Goal: Task Accomplishment & Management: Manage account settings

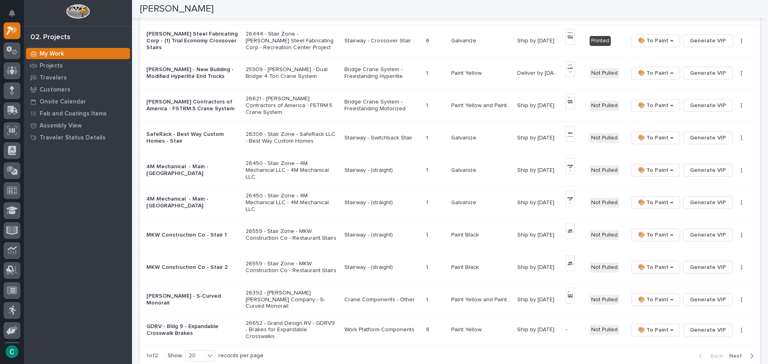
scroll to position [799, 0]
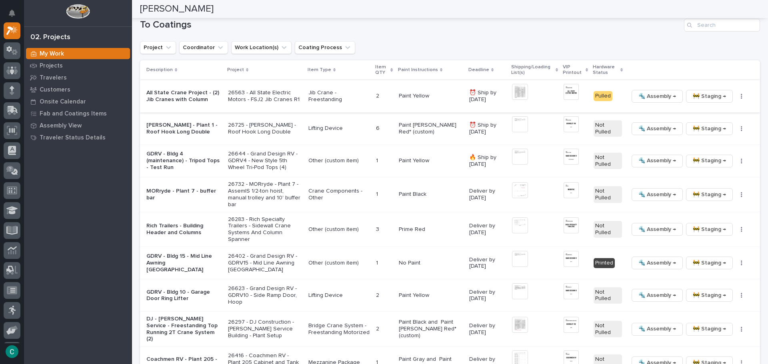
click at [692, 92] on span "🚧 Staging →" at bounding box center [708, 97] width 33 height 10
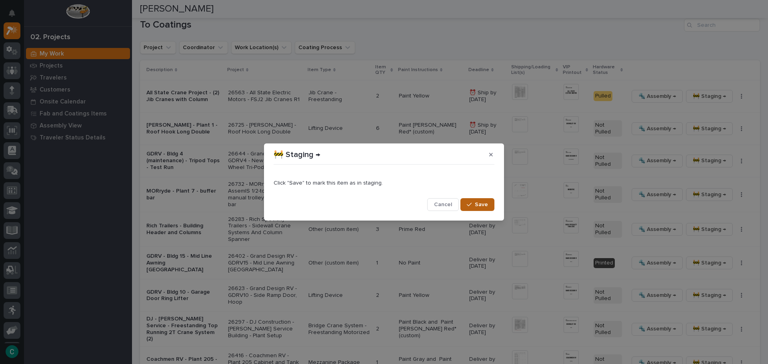
click at [490, 209] on button "Save" at bounding box center [477, 204] width 34 height 13
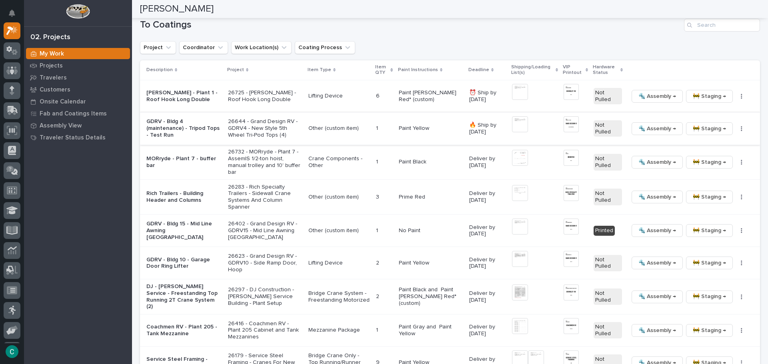
click at [638, 124] on span "🔩 Assembly →" at bounding box center [657, 129] width 38 height 10
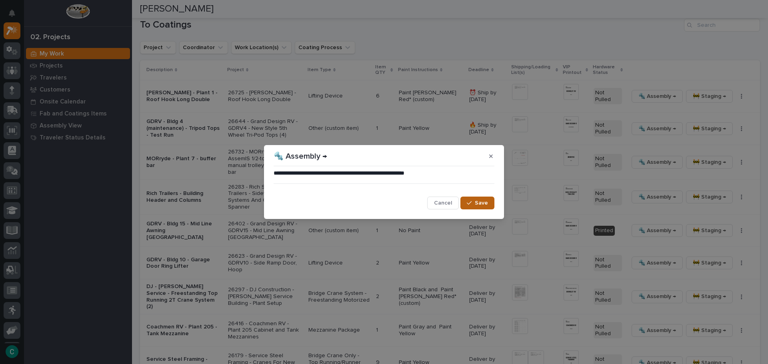
click at [482, 201] on span "Save" at bounding box center [481, 202] width 13 height 7
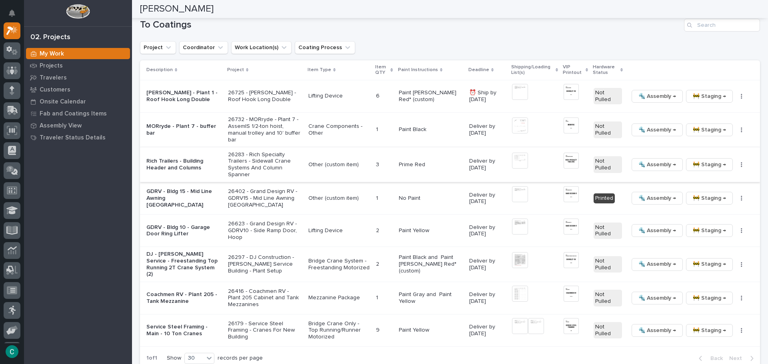
click at [697, 160] on span "🚧 Staging →" at bounding box center [708, 165] width 33 height 10
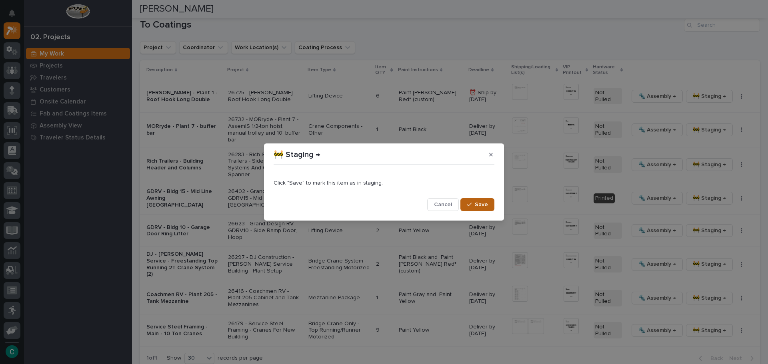
click at [482, 203] on span "Save" at bounding box center [481, 204] width 13 height 7
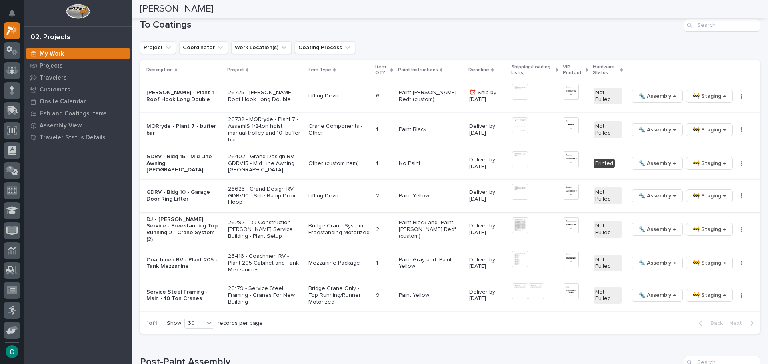
click at [645, 191] on span "🔩 Assembly →" at bounding box center [657, 196] width 38 height 10
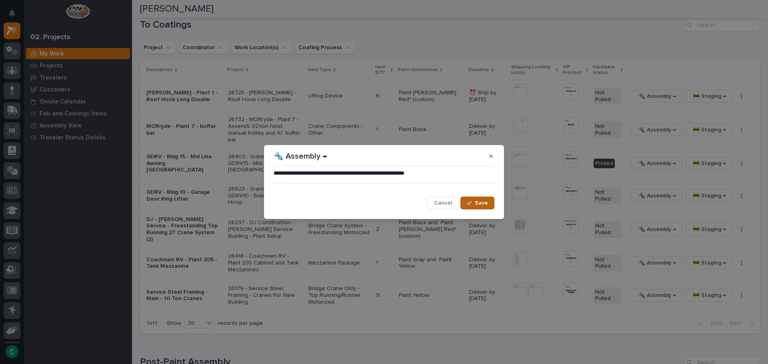
click at [483, 207] on span "Save" at bounding box center [481, 202] width 13 height 7
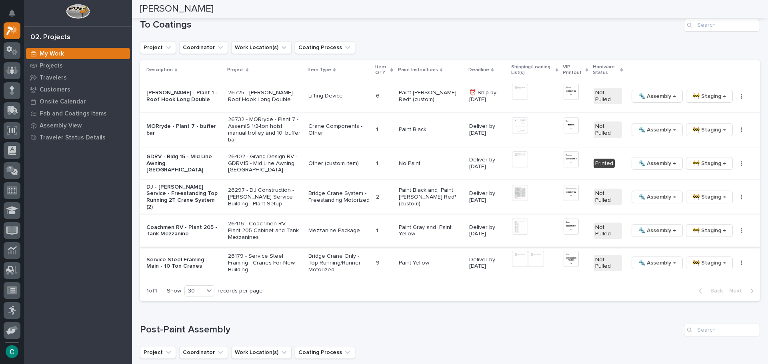
click at [700, 226] on span "🚧 Staging →" at bounding box center [708, 231] width 33 height 10
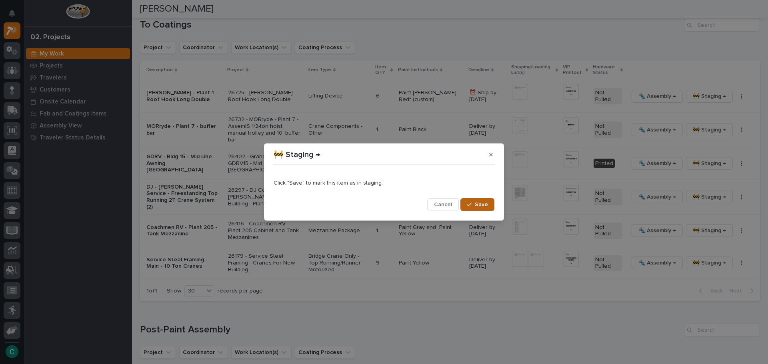
click at [484, 207] on span "Save" at bounding box center [481, 204] width 13 height 7
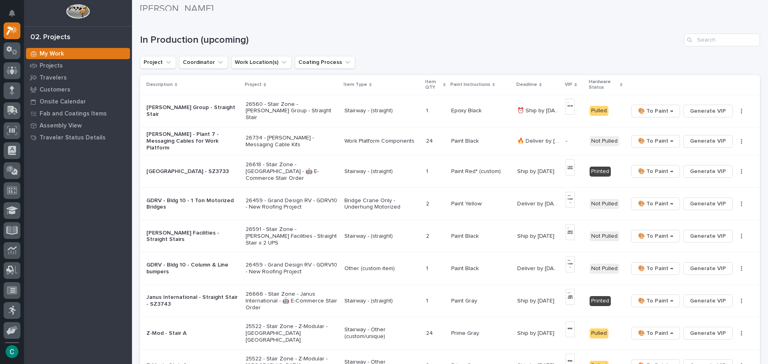
scroll to position [0, 0]
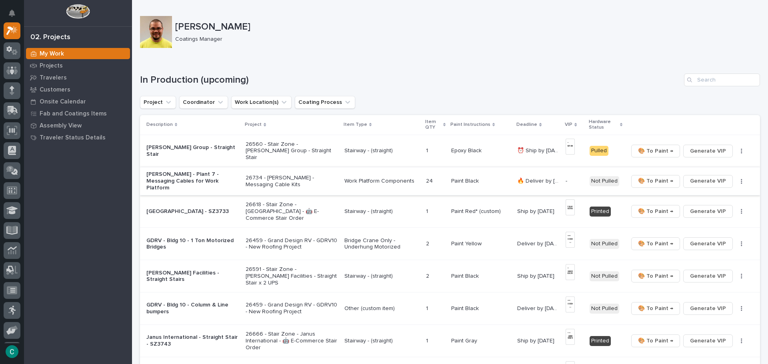
click at [692, 180] on span "Generate VIP" at bounding box center [708, 181] width 36 height 10
click at [702, 180] on span "Generate VIP" at bounding box center [708, 181] width 36 height 10
click at [375, 147] on div "Stairway - (straight)" at bounding box center [382, 150] width 76 height 8
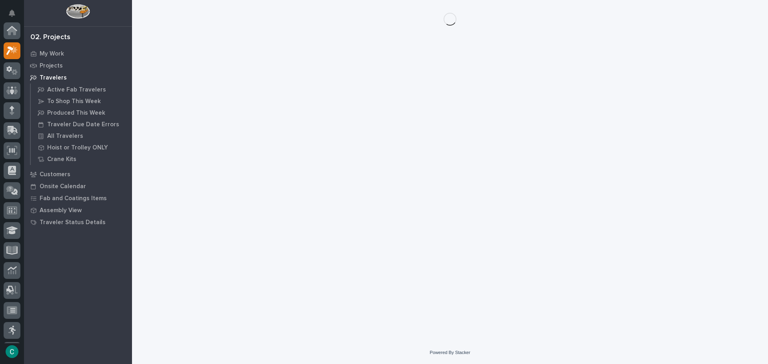
scroll to position [20, 0]
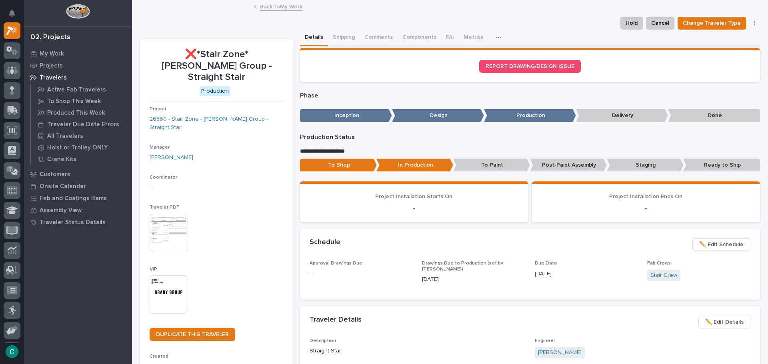
click at [542, 273] on p "[DATE]" at bounding box center [585, 274] width 103 height 8
click at [702, 244] on span "✏️ Edit Schedule" at bounding box center [721, 245] width 44 height 10
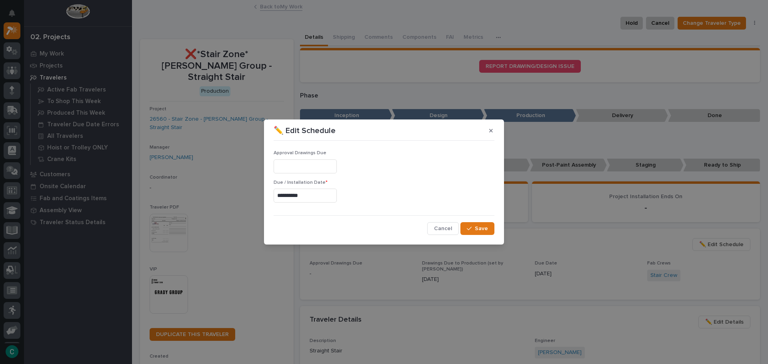
click at [315, 195] on input "**********" at bounding box center [304, 196] width 63 height 14
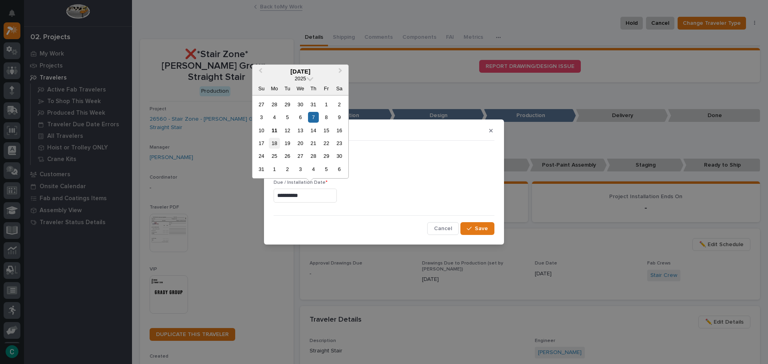
click at [277, 140] on div "18" at bounding box center [274, 143] width 11 height 11
type input "**********"
click at [305, 197] on input "**********" at bounding box center [304, 196] width 63 height 14
click at [471, 231] on icon "button" at bounding box center [469, 229] width 5 height 6
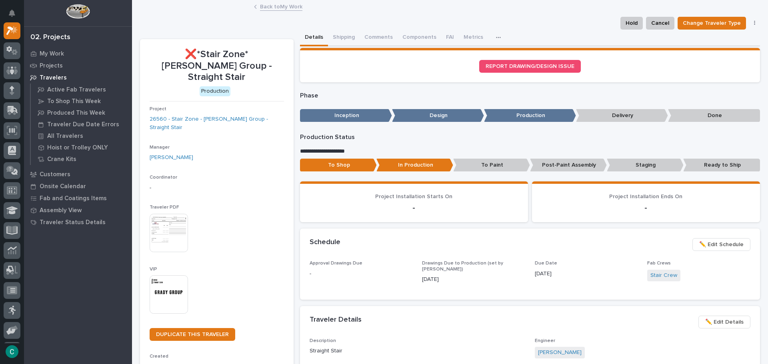
click at [283, 7] on link "Back to My Work" at bounding box center [281, 6] width 42 height 9
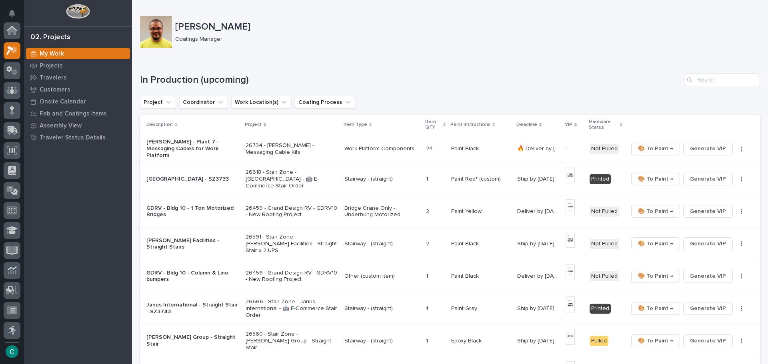
scroll to position [20, 0]
